Goal: Navigation & Orientation: Find specific page/section

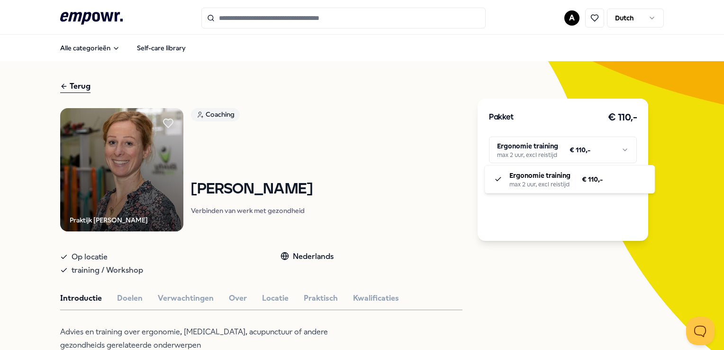
click at [624, 152] on html ".empowr-logo_svg__cls-1{fill:#03032f} A Dutch Alle categorieën Self-care librar…" at bounding box center [362, 175] width 724 height 350
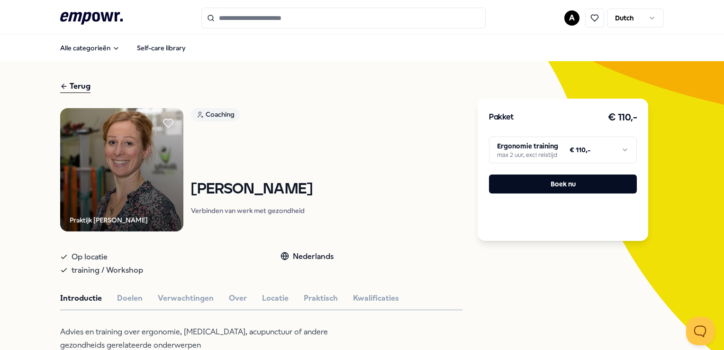
click at [624, 152] on html ".empowr-logo_svg__cls-1{fill:#03032f} A Dutch Alle categorieën Self-care librar…" at bounding box center [362, 175] width 724 height 350
click at [334, 335] on p "Advies en training over ergonomie, [MEDICAL_DATA], acupunctuur of andere gezond…" at bounding box center [214, 338] width 308 height 27
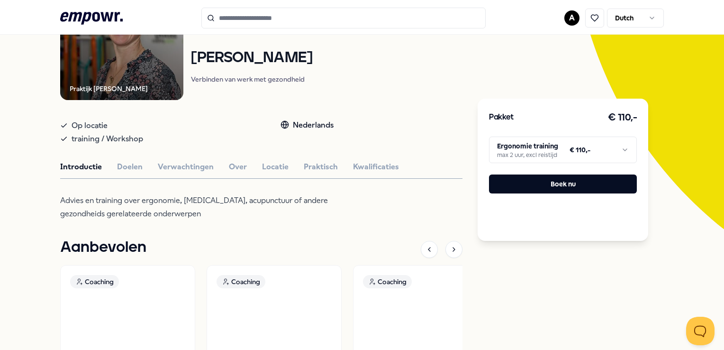
scroll to position [133, 0]
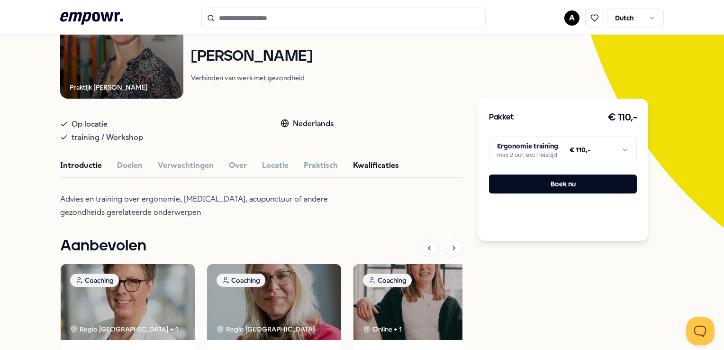
click at [356, 164] on button "Kwalificaties" at bounding box center [376, 165] width 46 height 12
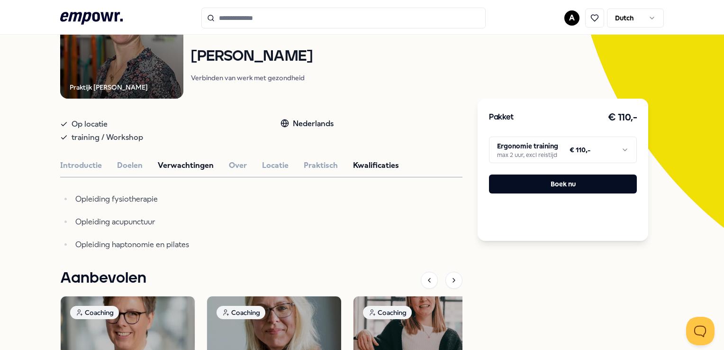
click at [191, 164] on button "Verwachtingen" at bounding box center [186, 165] width 56 height 12
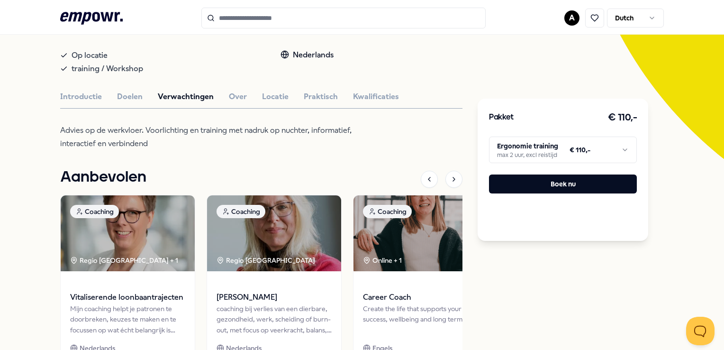
scroll to position [281, 0]
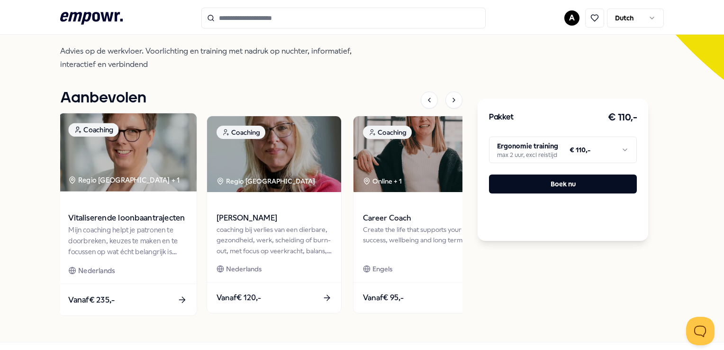
click at [94, 215] on span "Vitaliserende loonbaantrajecten" at bounding box center [128, 218] width 119 height 12
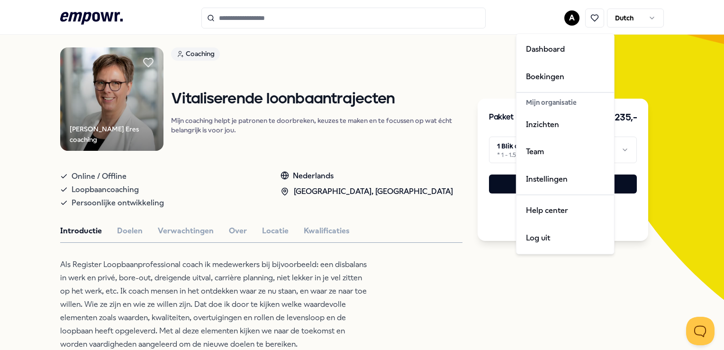
click at [565, 19] on html ".empowr-logo_svg__cls-1{fill:#03032f} A Dutch Alle categorieën Self-care librar…" at bounding box center [362, 175] width 724 height 350
click at [547, 50] on div "Dashboard" at bounding box center [566, 49] width 94 height 27
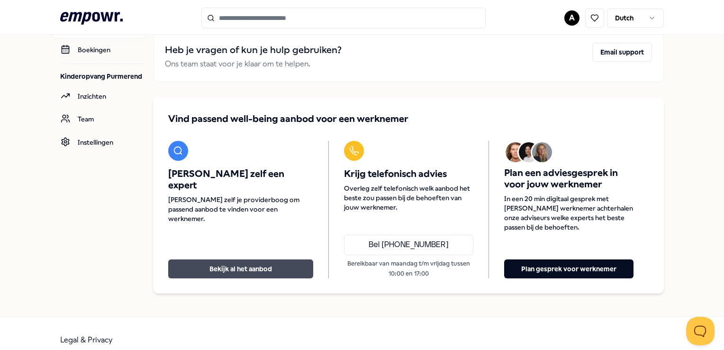
click at [221, 264] on button "Bekijk al het aanbod" at bounding box center [240, 268] width 145 height 19
